Goal: Check status: Check status

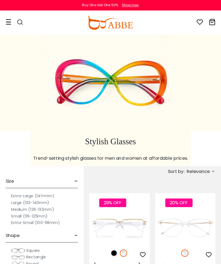
scroll to position [2, 0]
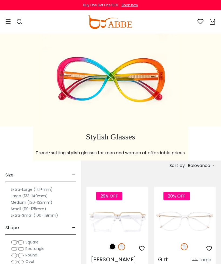
click at [10, 20] on icon at bounding box center [7, 22] width 5 height 6
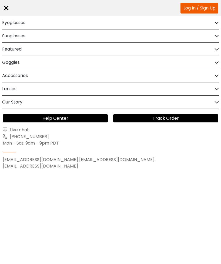
click at [189, 7] on link "Log In / Sign Up" at bounding box center [199, 8] width 38 height 11
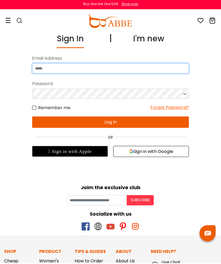
type input "**********"
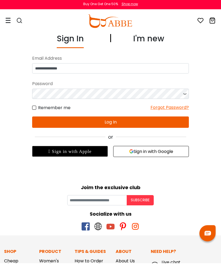
scroll to position [1, 0]
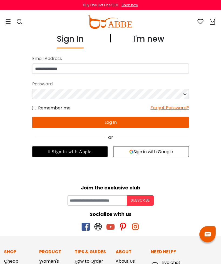
click at [129, 120] on button "Log In" at bounding box center [110, 122] width 157 height 11
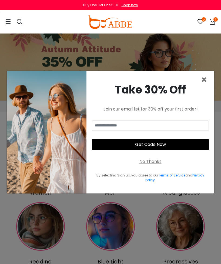
click at [202, 86] on span "×" at bounding box center [204, 80] width 6 height 14
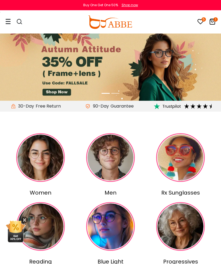
click at [7, 23] on icon at bounding box center [7, 22] width 5 height 6
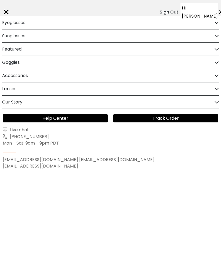
click at [214, 10] on icon at bounding box center [220, 12] width 8 height 4
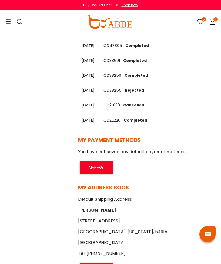
scroll to position [79, 0]
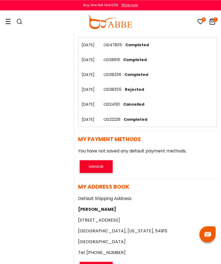
click at [138, 120] on span "Completed" at bounding box center [134, 119] width 26 height 5
click at [98, 118] on th "30/03/2020" at bounding box center [89, 119] width 22 height 15
click at [136, 123] on td "OD22226 Completed" at bounding box center [158, 119] width 116 height 15
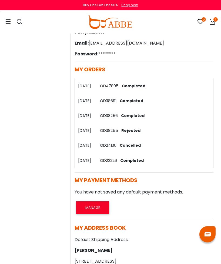
scroll to position [37, 4]
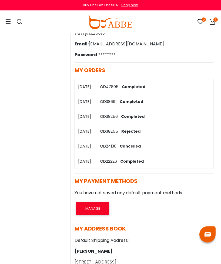
click at [99, 67] on span "MY ORDERS" at bounding box center [89, 70] width 31 height 8
click at [95, 68] on span "MY ORDERS" at bounding box center [89, 70] width 31 height 8
click at [137, 163] on span "Completed" at bounding box center [131, 160] width 26 height 5
click at [135, 164] on span "Completed" at bounding box center [131, 160] width 26 height 5
click at [90, 162] on th "30/03/2020" at bounding box center [85, 161] width 22 height 15
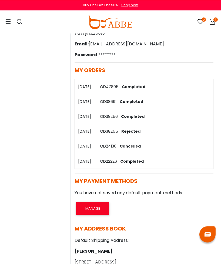
click at [199, 22] on icon at bounding box center [200, 21] width 6 height 6
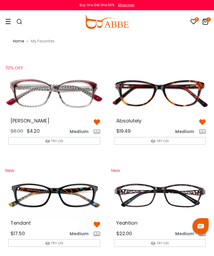
click at [11, 20] on div at bounding box center [16, 22] width 23 height 23
click at [4, 21] on div "5 1 Eyeglasses Women's Eyeglasses" at bounding box center [107, 22] width 214 height 23
click at [8, 22] on icon at bounding box center [7, 22] width 5 height 6
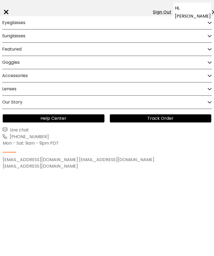
click at [207, 10] on icon at bounding box center [213, 12] width 8 height 4
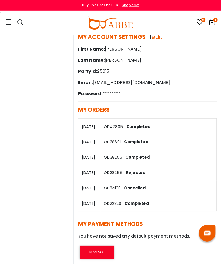
scroll to position [2, 0]
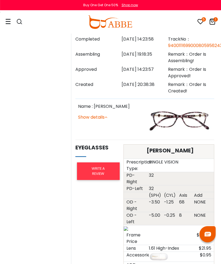
scroll to position [174, 3]
click at [102, 114] on link "Show details" at bounding box center [92, 117] width 29 height 6
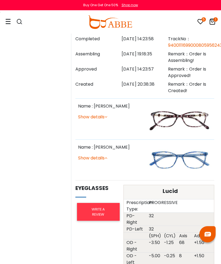
click at [101, 114] on link "Show details" at bounding box center [92, 117] width 29 height 6
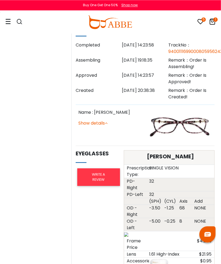
scroll to position [167, 2]
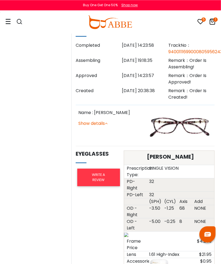
click at [186, 115] on img at bounding box center [180, 125] width 64 height 32
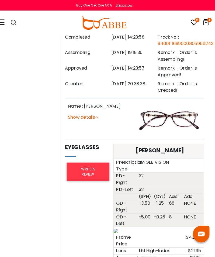
scroll to position [181, 7]
